Goal: Task Accomplishment & Management: Manage account settings

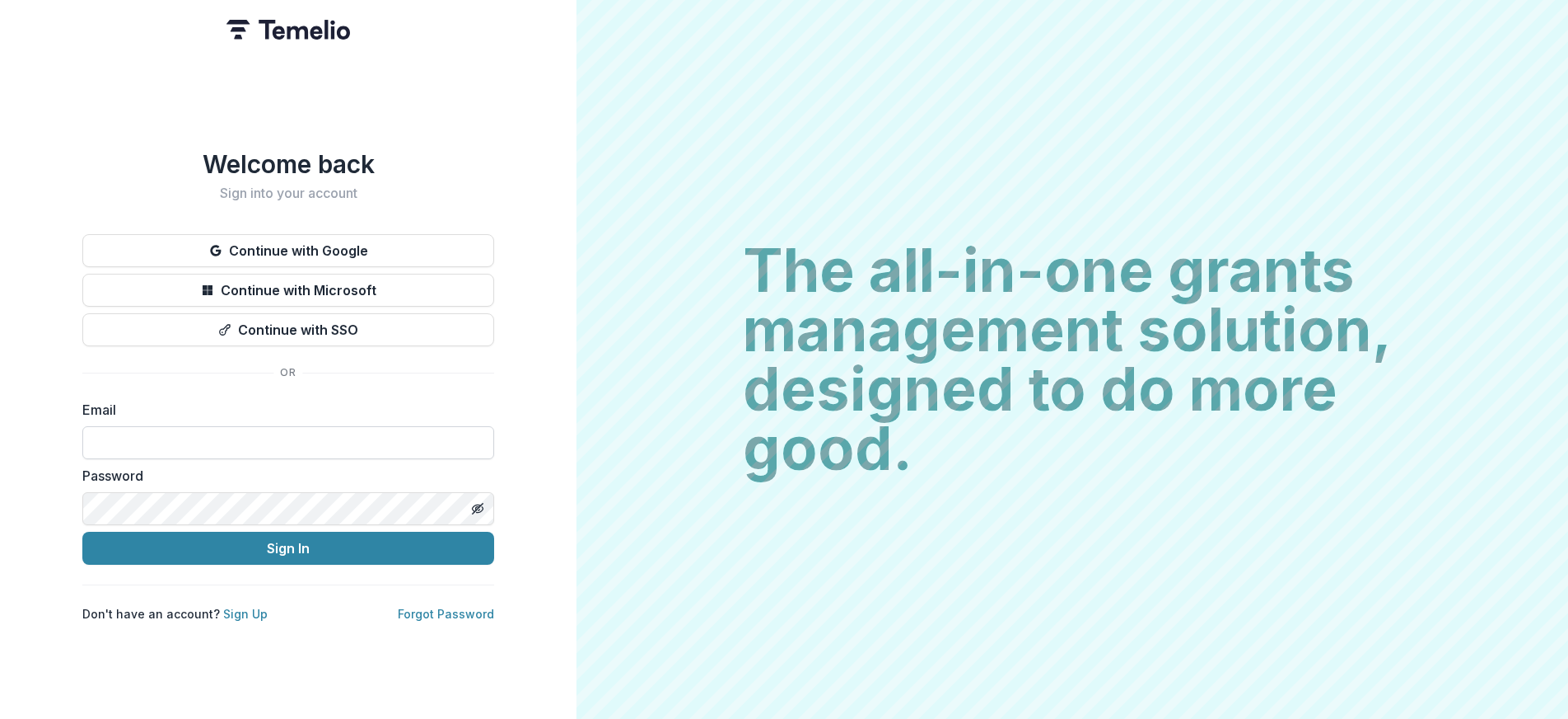
click at [386, 438] on input at bounding box center [288, 442] width 412 height 33
type input "**********"
click at [310, 518] on form "**********" at bounding box center [288, 482] width 412 height 165
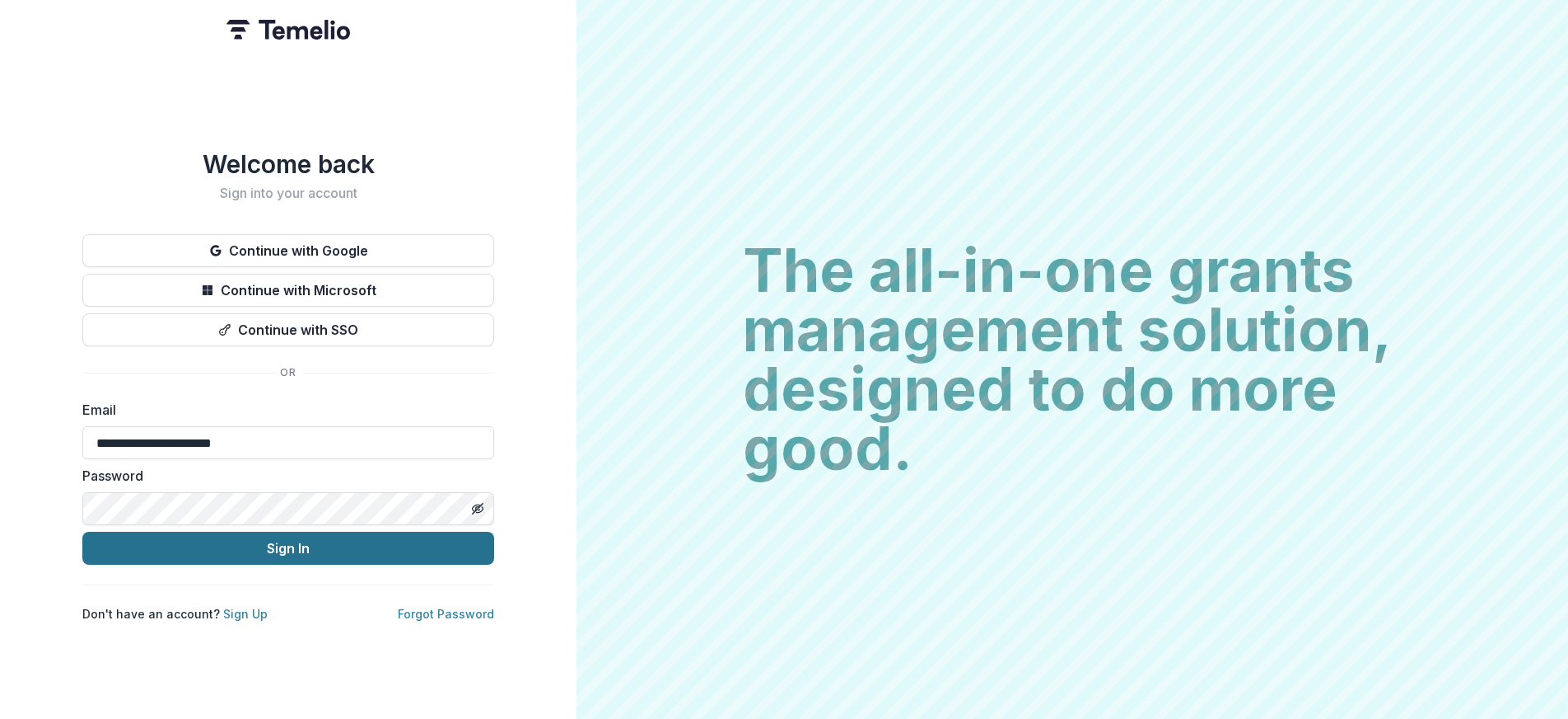
click at [328, 546] on button "Sign In" at bounding box center [288, 548] width 412 height 33
